Goal: Transaction & Acquisition: Purchase product/service

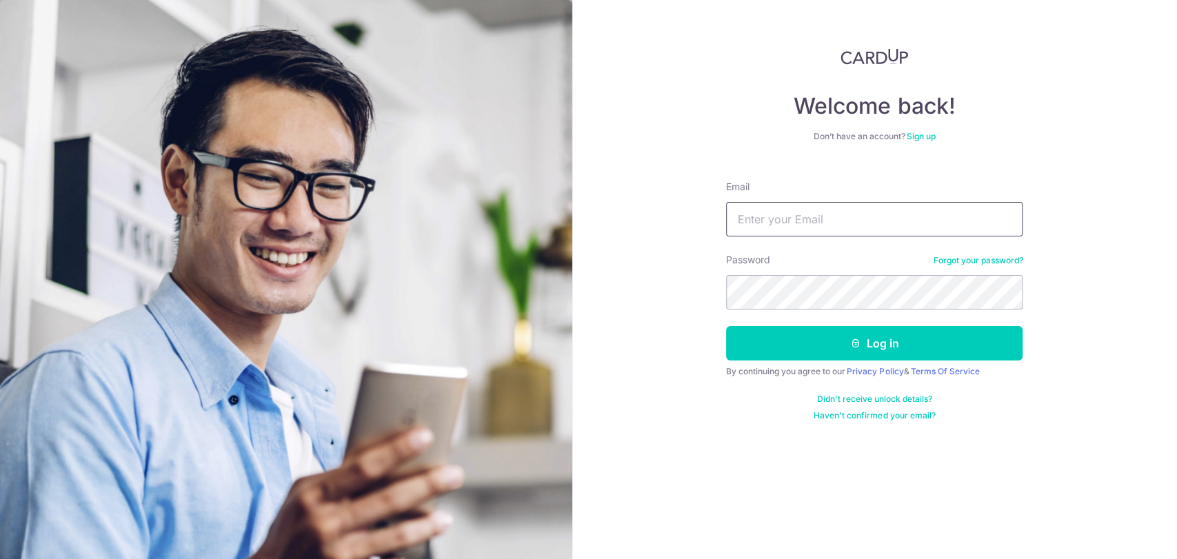
click at [747, 223] on input "Email" at bounding box center [874, 219] width 296 height 34
type input "[EMAIL_ADDRESS][DOMAIN_NAME]"
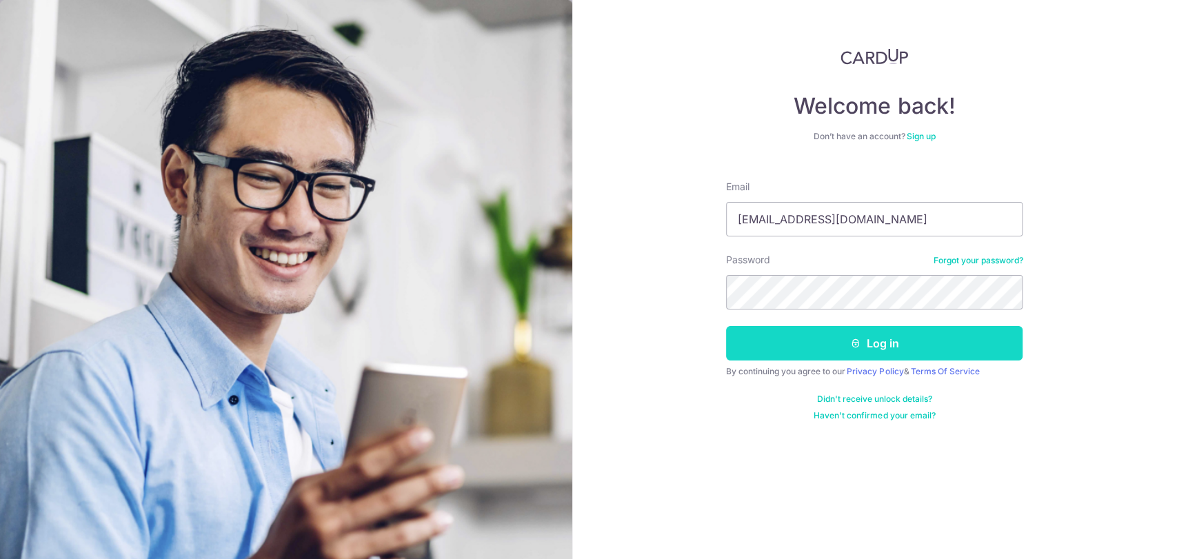
click at [822, 335] on button "Log in" at bounding box center [874, 343] width 296 height 34
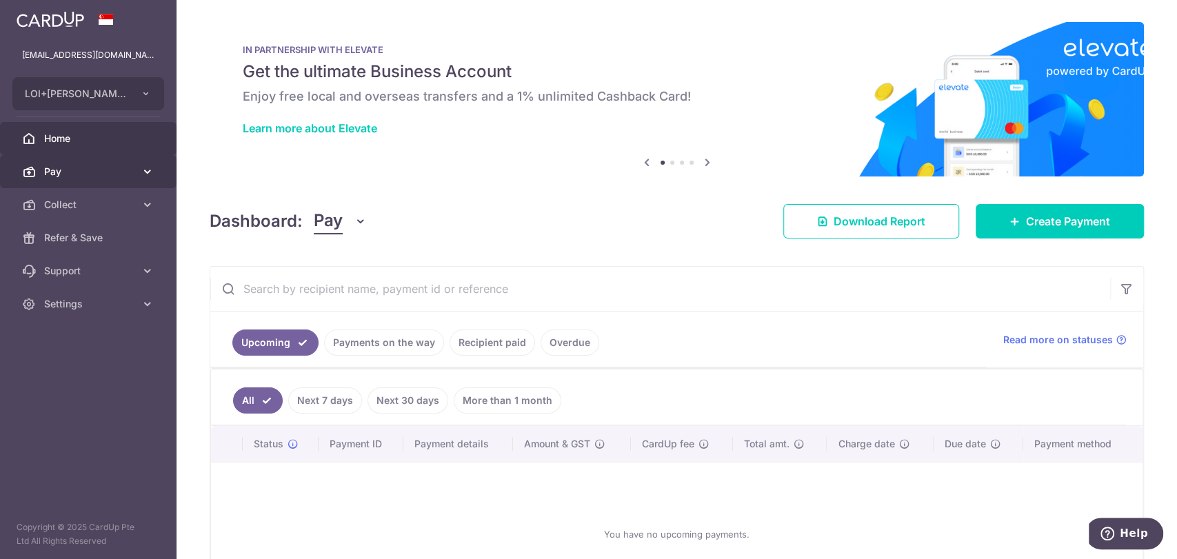
click at [105, 167] on span "Pay" at bounding box center [89, 172] width 91 height 14
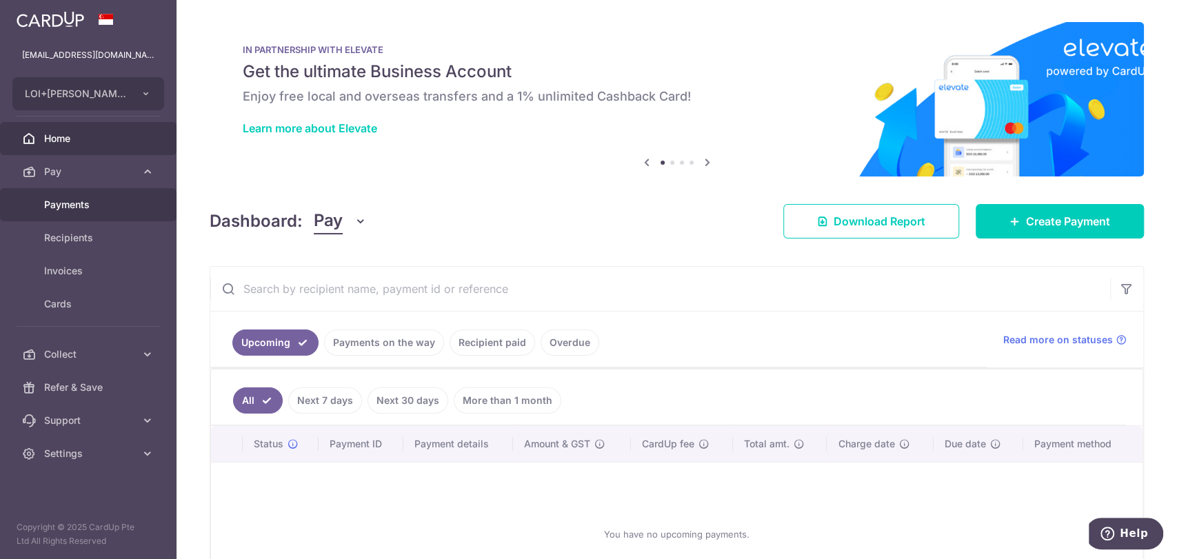
click at [102, 200] on span "Payments" at bounding box center [89, 205] width 91 height 14
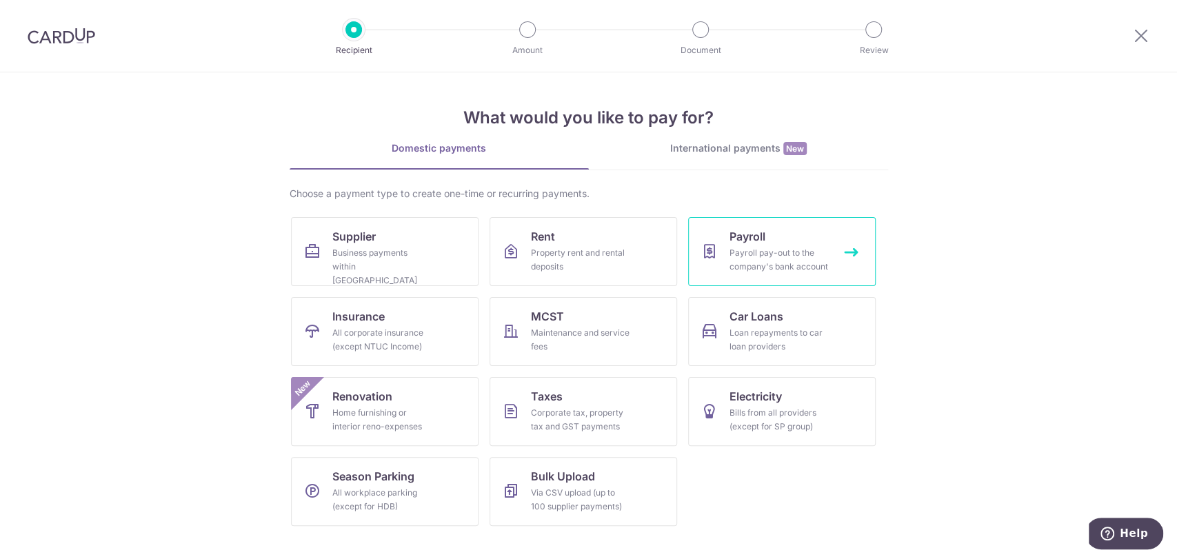
click at [787, 248] on div "Payroll pay-out to the company's bank account" at bounding box center [778, 260] width 99 height 28
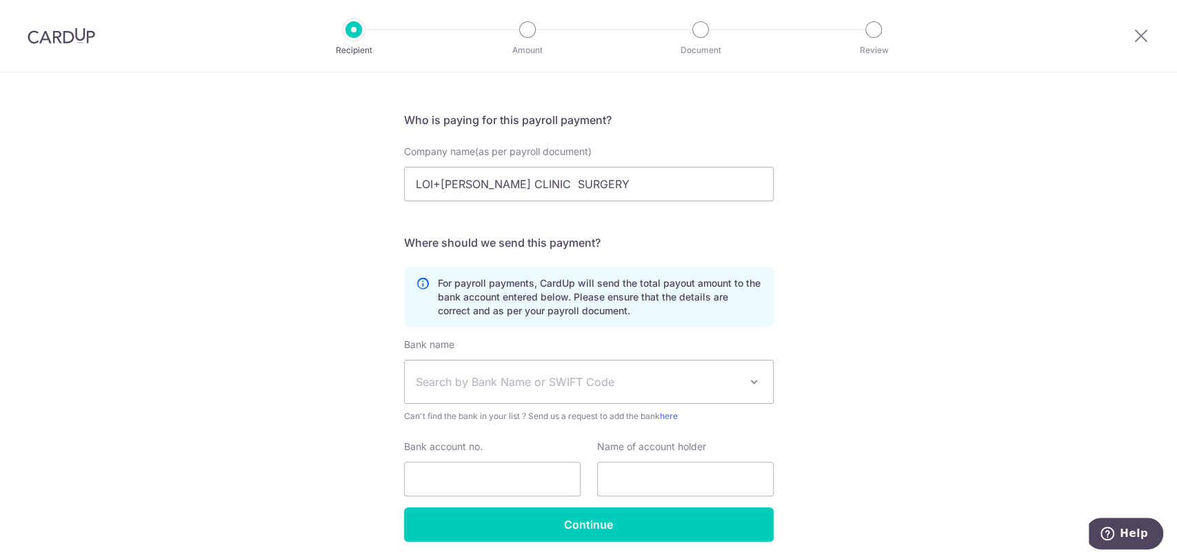
scroll to position [123, 0]
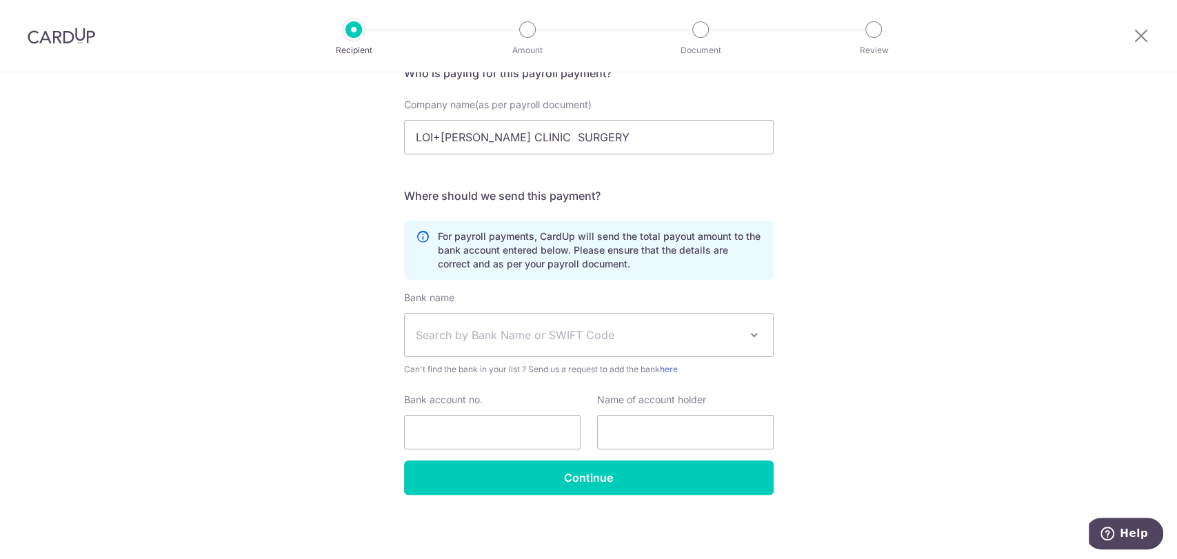
click at [752, 328] on span at bounding box center [754, 335] width 17 height 17
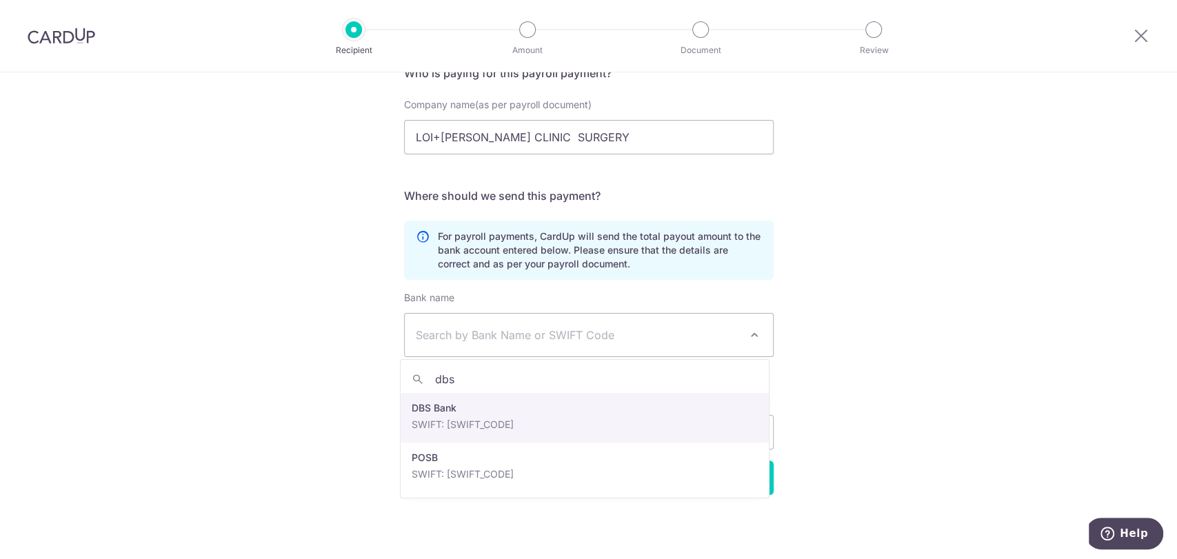
type input "dbs"
select select "6"
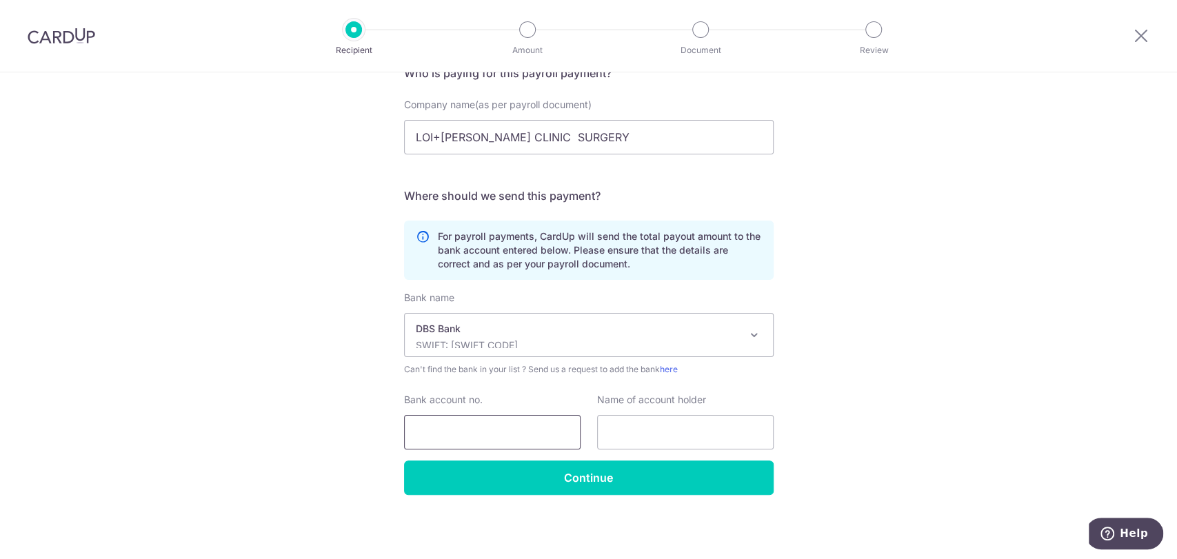
click at [545, 430] on input "Bank account no." at bounding box center [492, 432] width 176 height 34
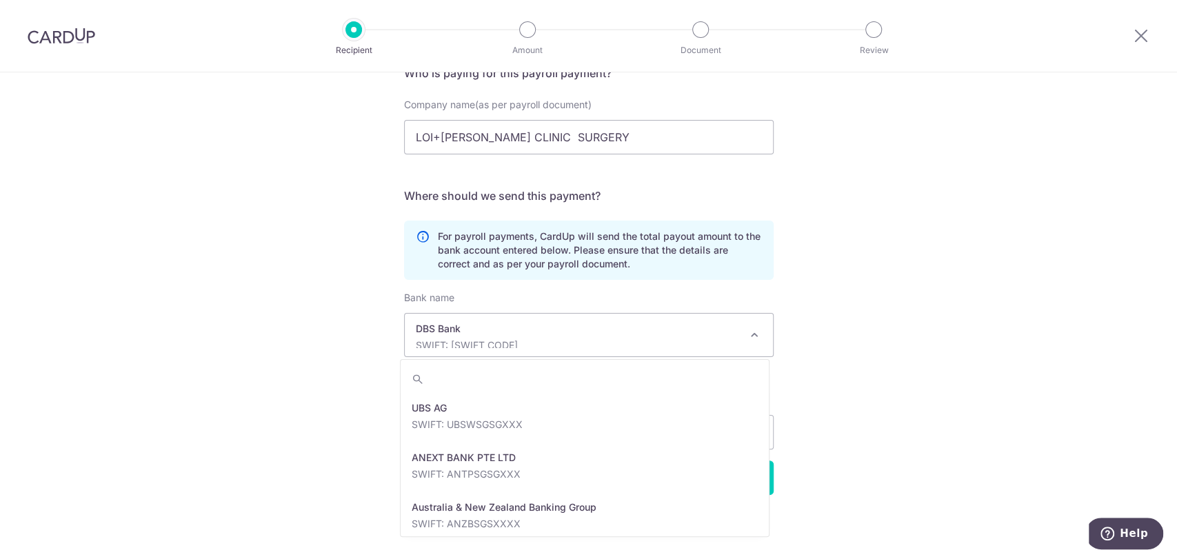
click at [707, 340] on p "SWIFT: DBSSSGSGXXX" at bounding box center [578, 346] width 324 height 14
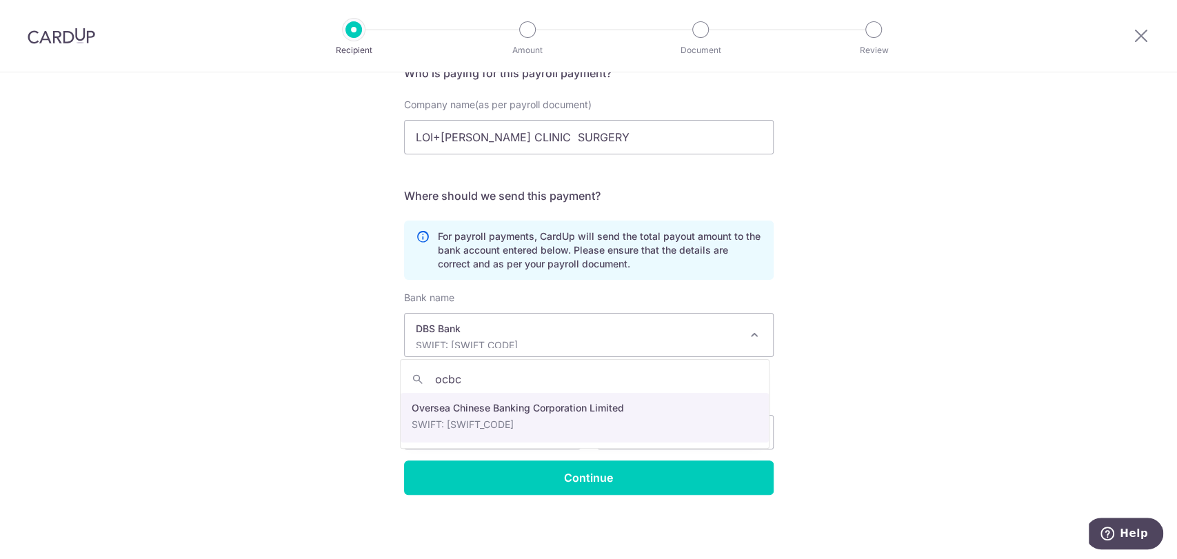
type input "ocbc"
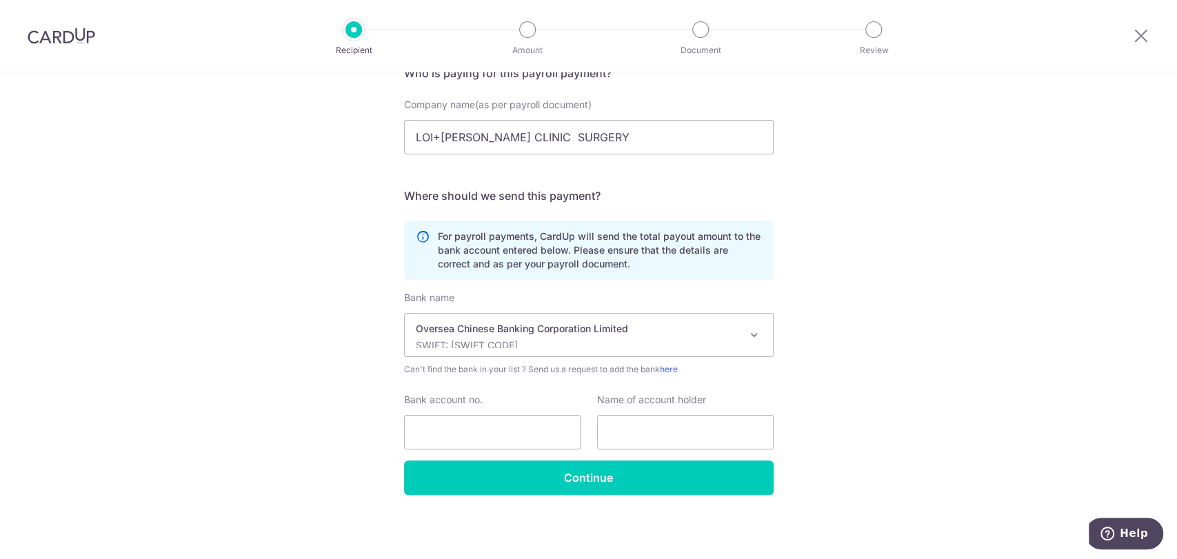
select select "12"
click at [529, 428] on input "Bank account no." at bounding box center [492, 432] width 176 height 34
type input "671411783001"
click at [665, 434] on input "text" at bounding box center [685, 432] width 176 height 34
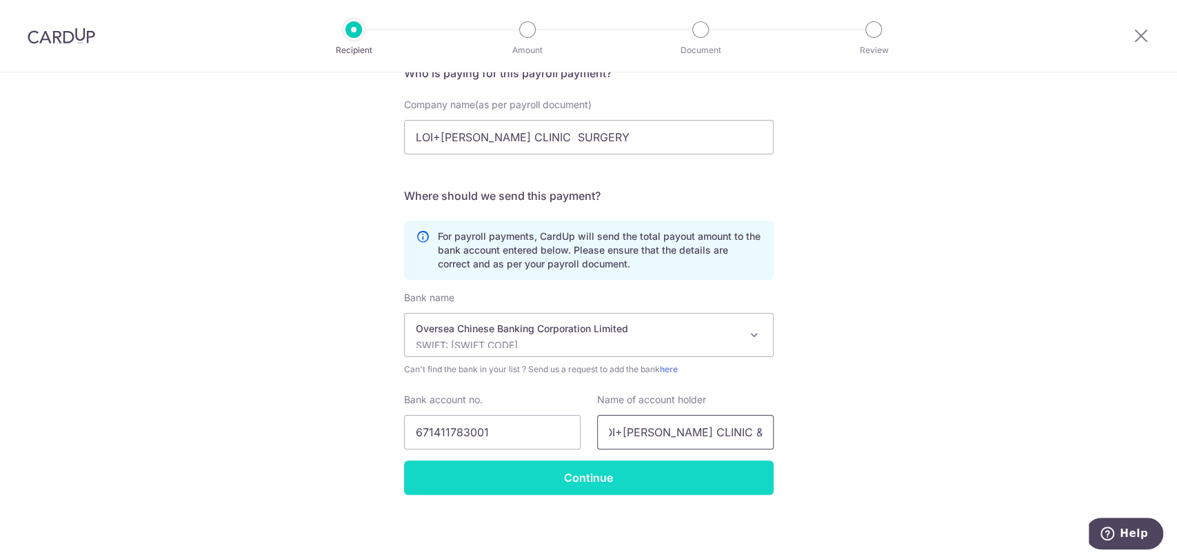
type input "LOI+WONG CLINIC & SURGERY"
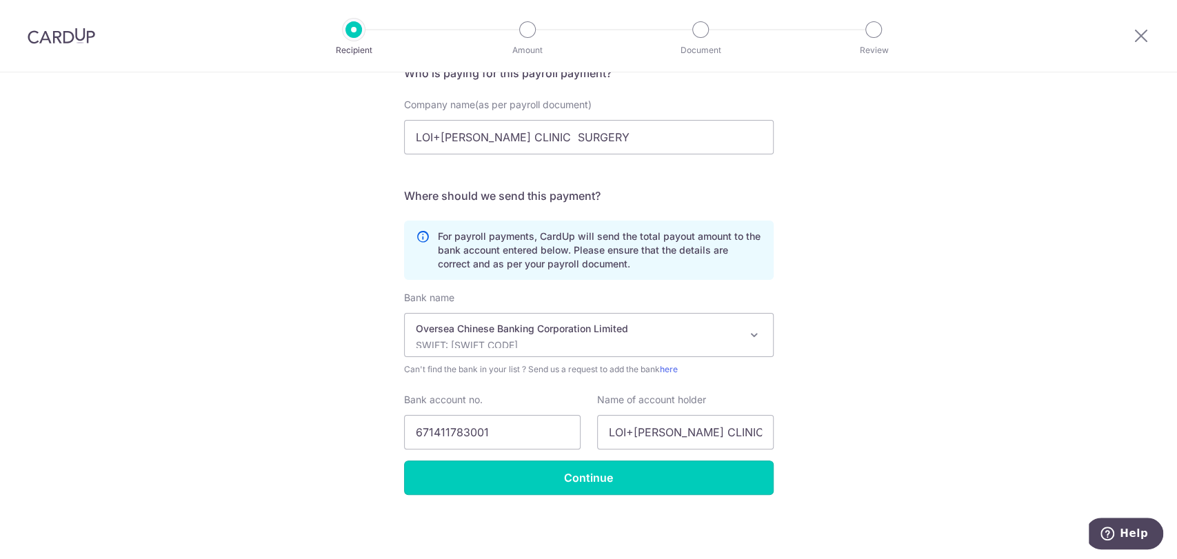
click at [614, 481] on input "Continue" at bounding box center [589, 478] width 370 height 34
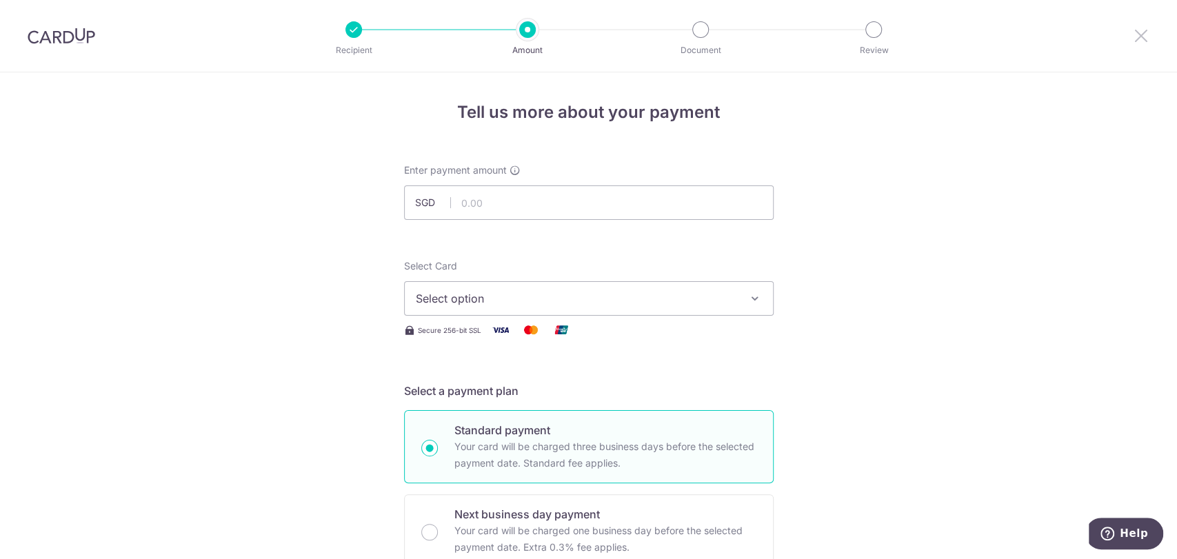
click at [1135, 34] on icon at bounding box center [1141, 35] width 17 height 17
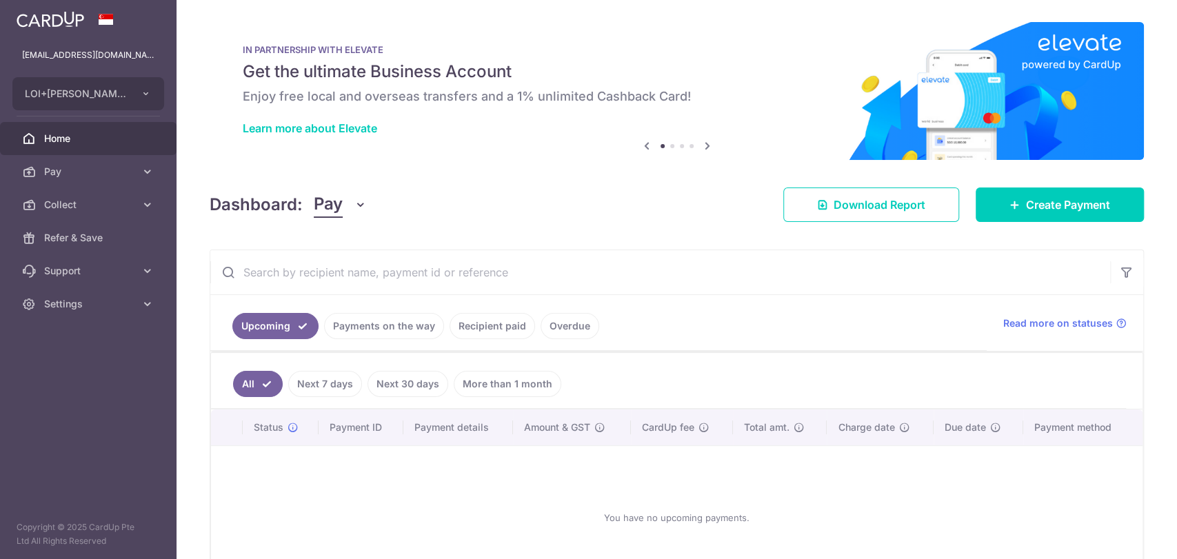
click at [410, 324] on link "Payments on the way" at bounding box center [384, 326] width 120 height 26
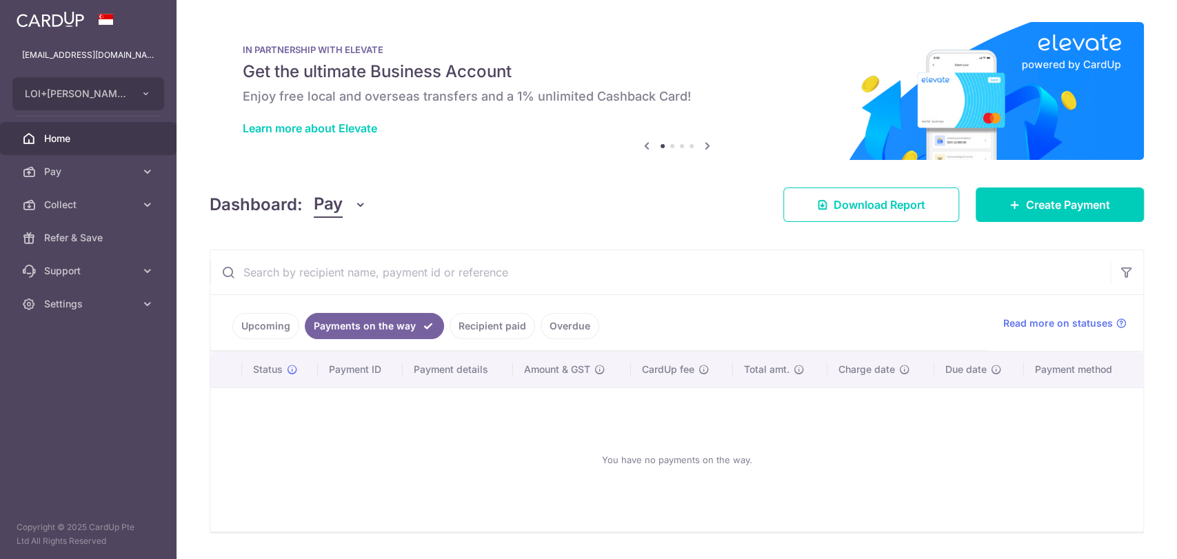
click at [272, 327] on link "Upcoming" at bounding box center [265, 326] width 67 height 26
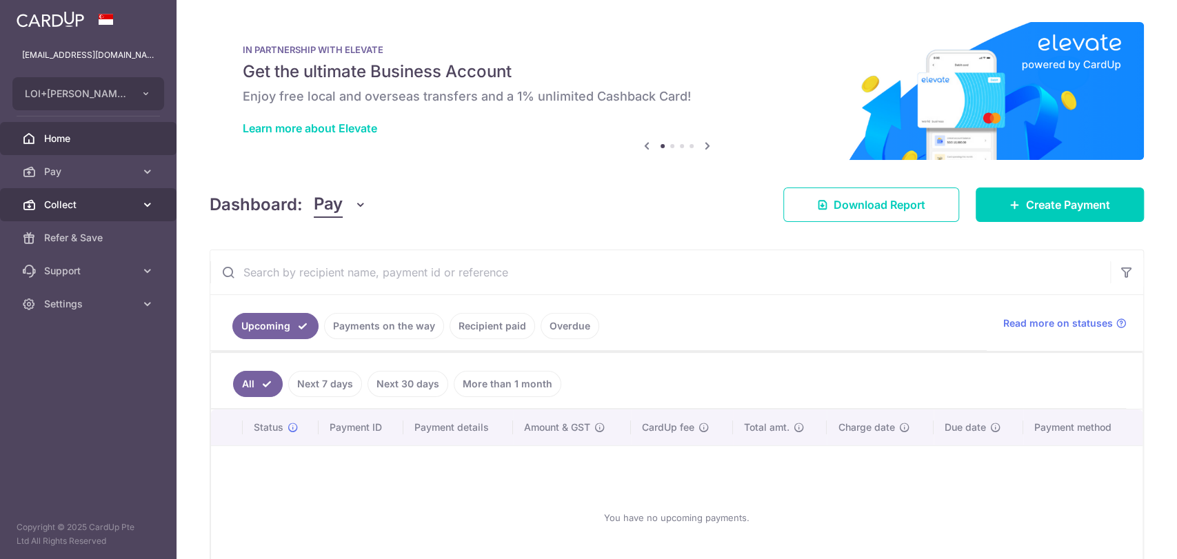
click at [102, 209] on span "Collect" at bounding box center [89, 205] width 91 height 14
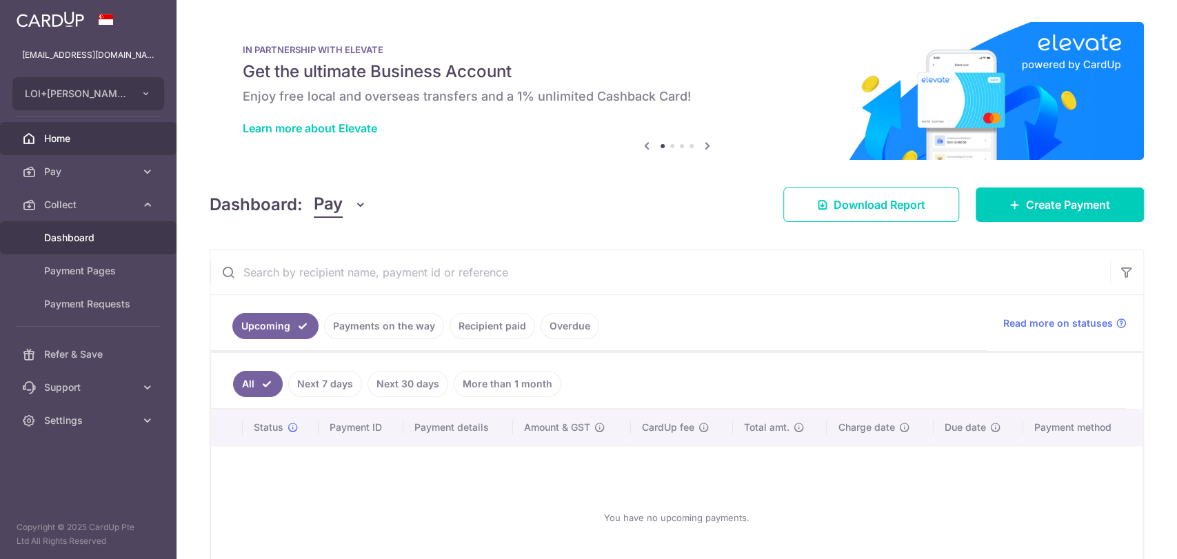
click at [85, 233] on span "Dashboard" at bounding box center [89, 238] width 91 height 14
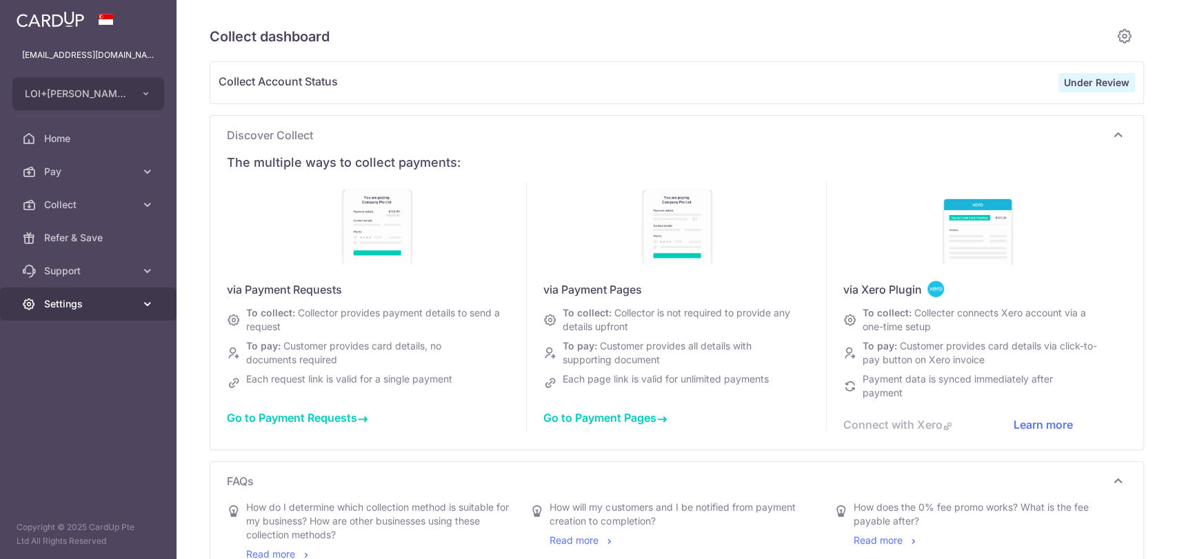
click at [43, 300] on link "Settings" at bounding box center [88, 303] width 176 height 33
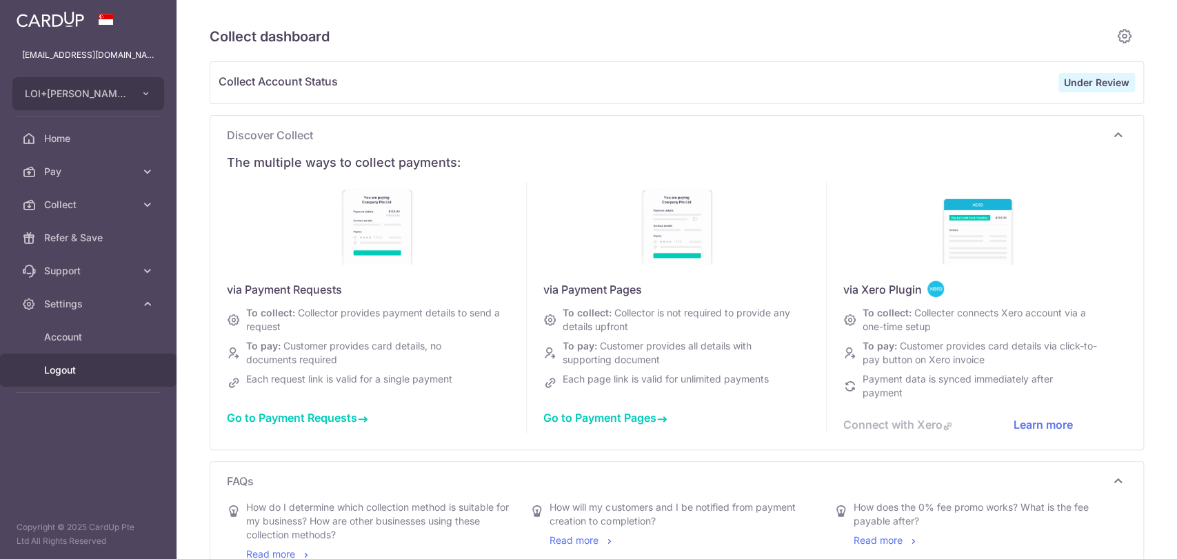
click at [59, 366] on span "Logout" at bounding box center [89, 370] width 91 height 14
